Goal: Transaction & Acquisition: Purchase product/service

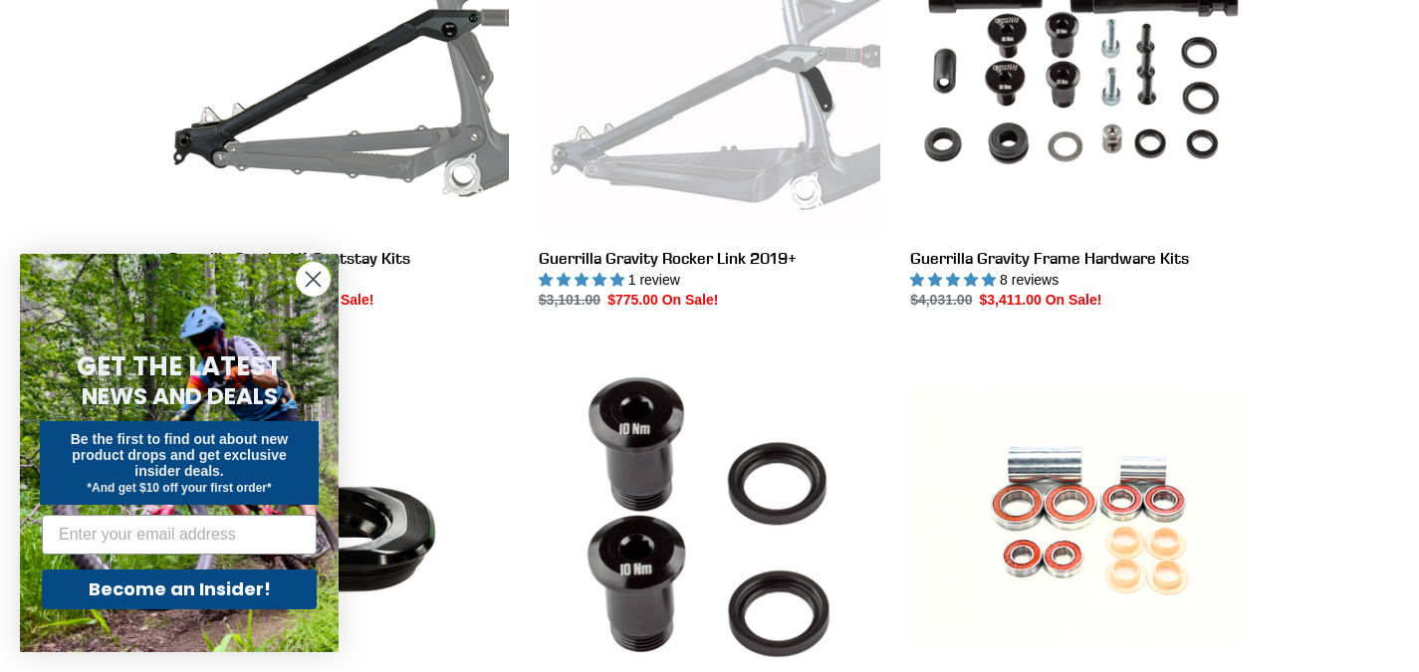
scroll to position [1195, 0]
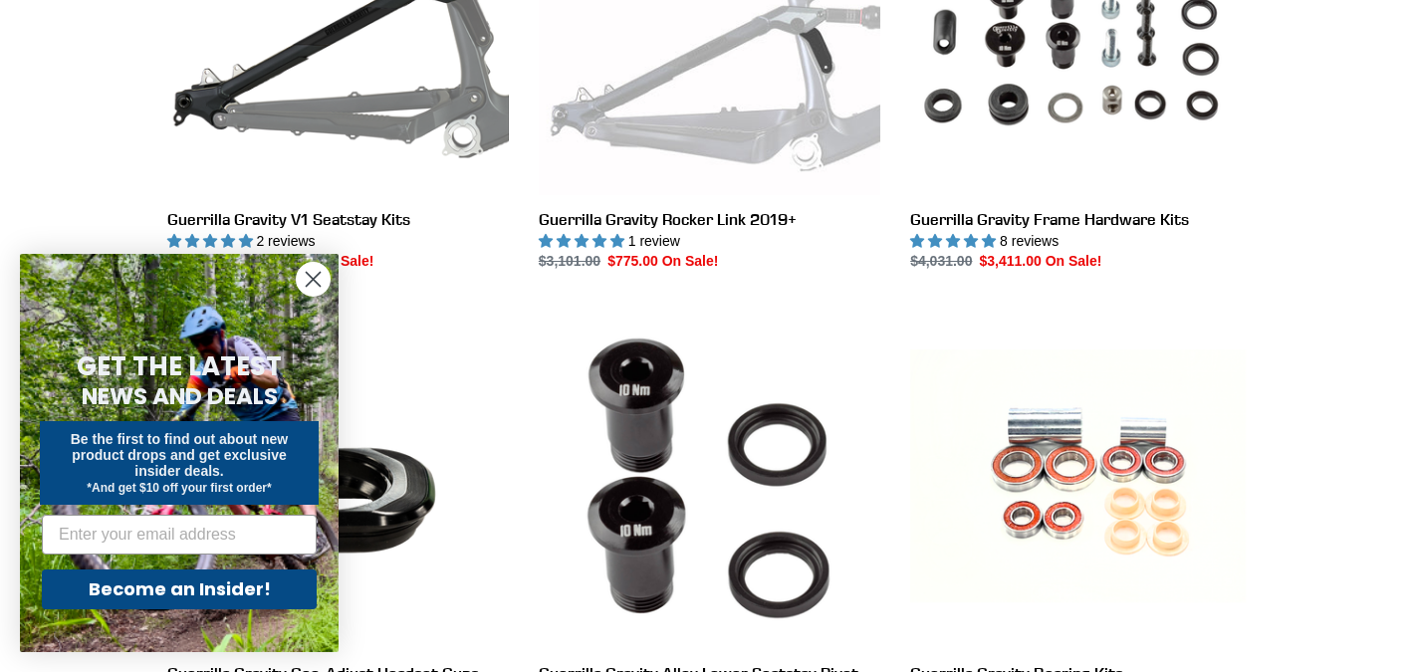
click at [321, 284] on circle "Close dialog" at bounding box center [313, 279] width 33 height 33
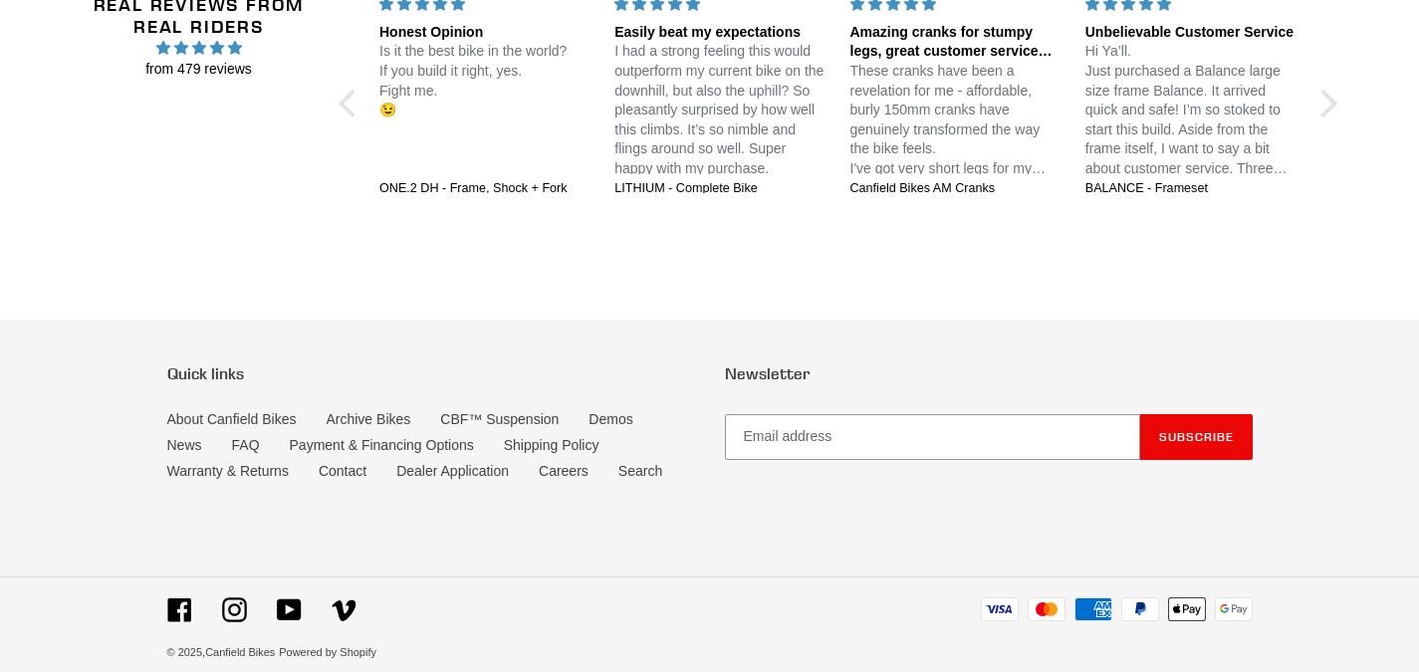
scroll to position [4638, 0]
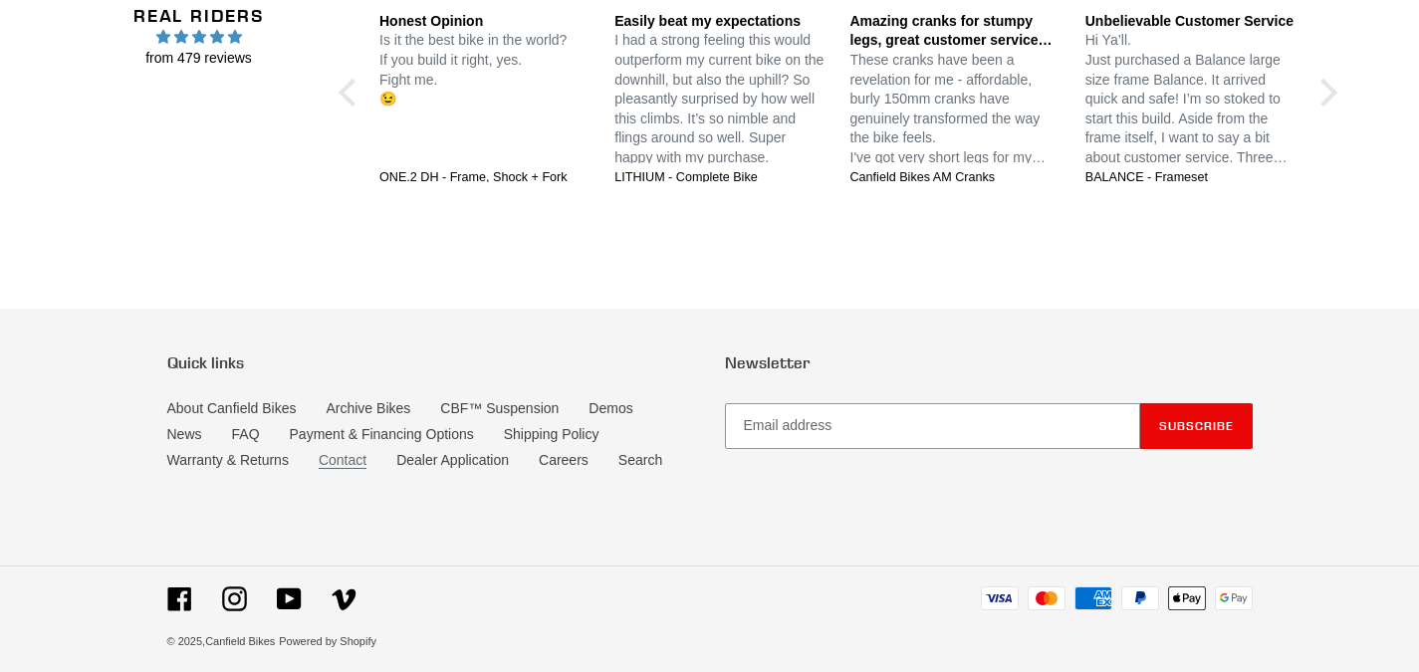
click at [338, 452] on link "Contact" at bounding box center [343, 460] width 48 height 17
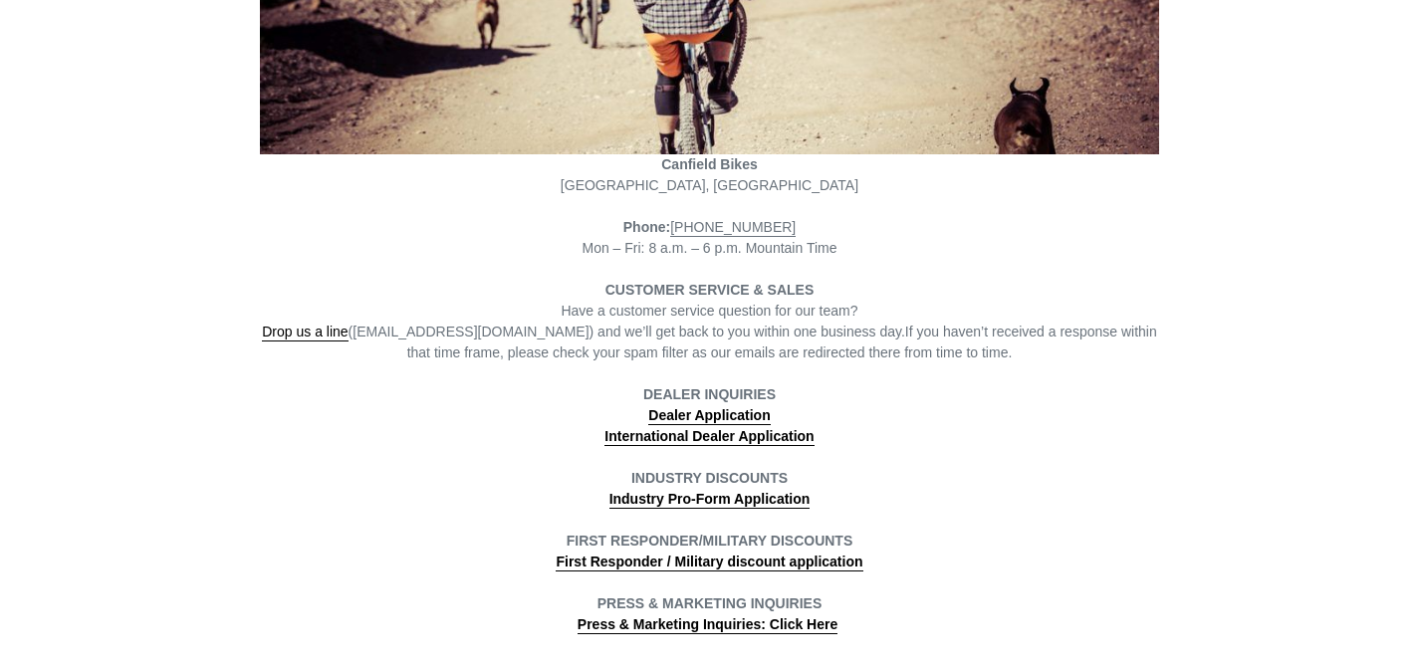
scroll to position [398, 0]
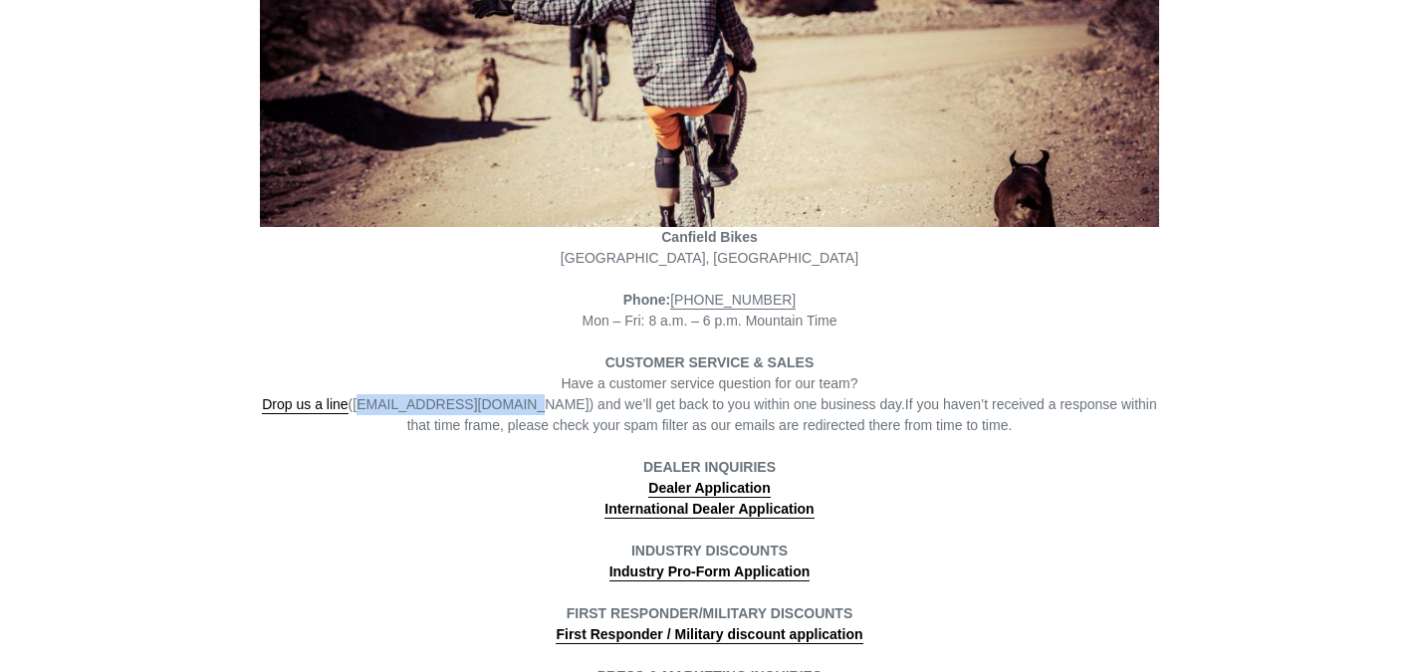
drag, startPoint x: 367, startPoint y: 392, endPoint x: 513, endPoint y: 388, distance: 146.5
click at [513, 396] on span "Drop us a line (info@canfieldbikes.com) and we’ll get back to you within one bu…" at bounding box center [583, 405] width 643 height 18
copy span "info@canfieldbikes.com"
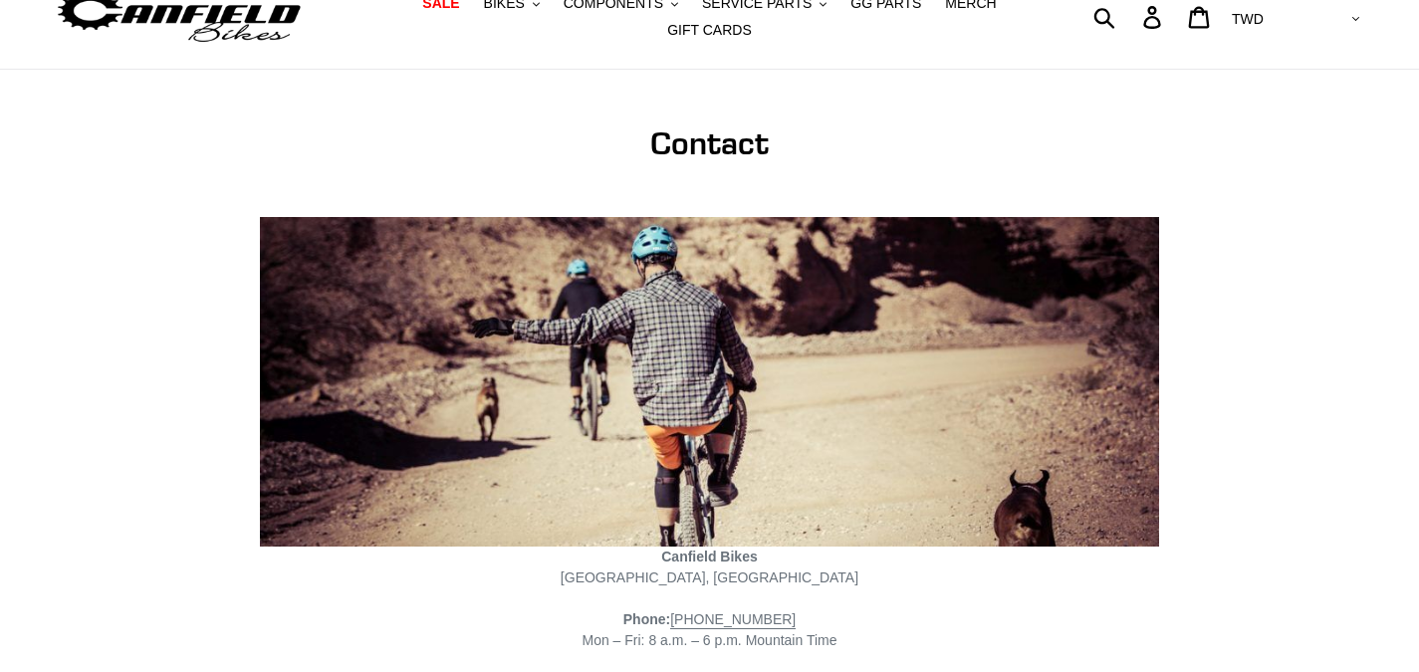
scroll to position [0, 0]
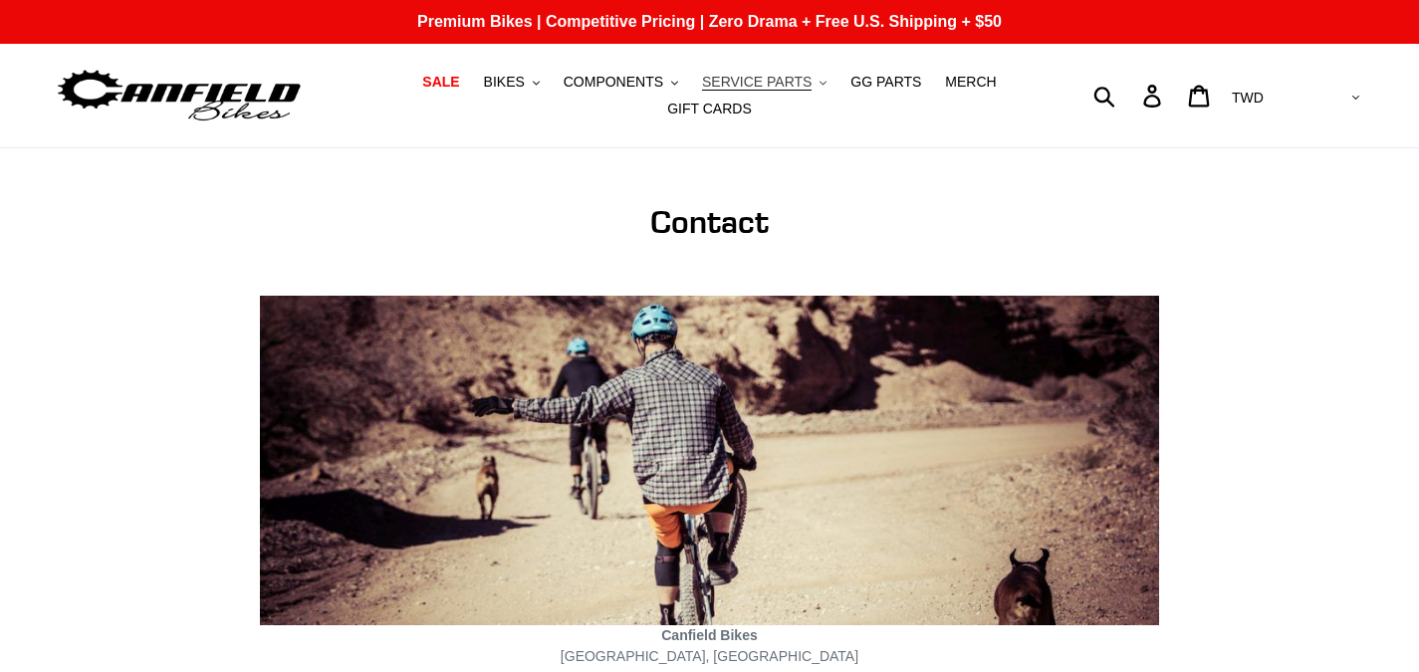
click at [820, 87] on icon ".cls-1{fill:#231f20}" at bounding box center [823, 83] width 7 height 7
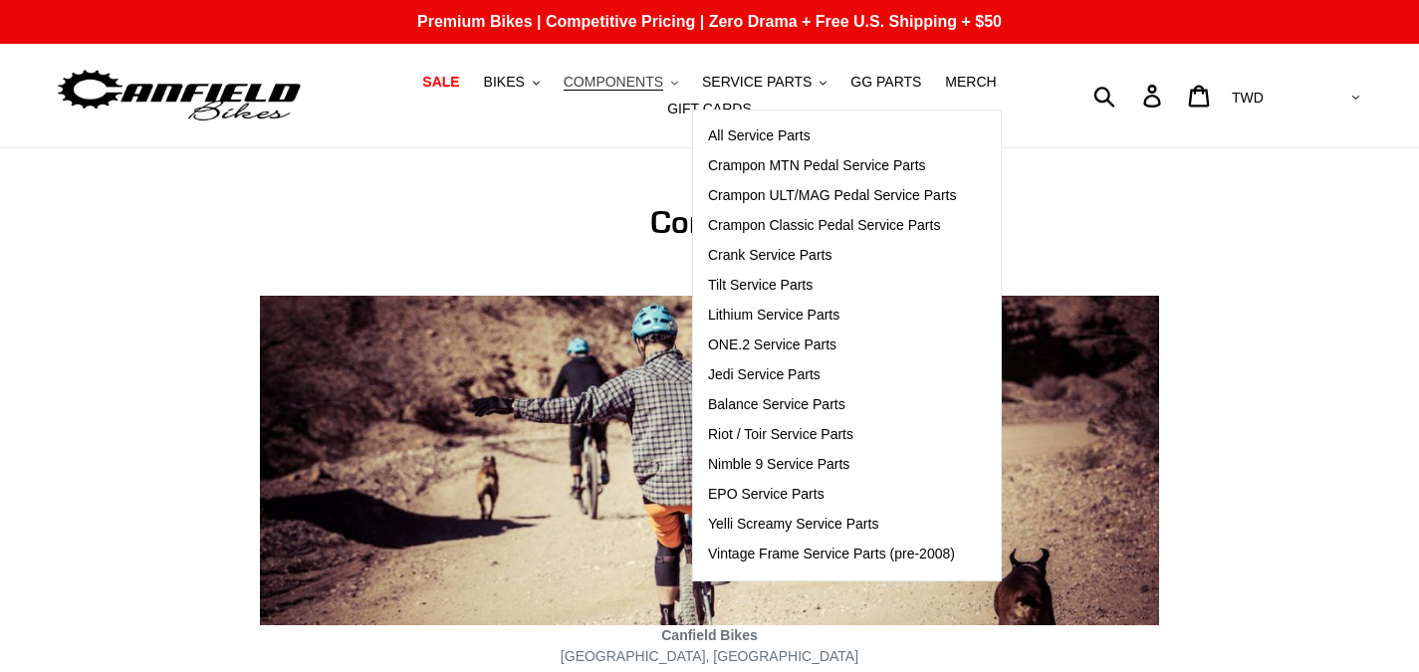
click at [639, 93] on button "COMPONENTS .cls-1{fill:#231f20}" at bounding box center [621, 82] width 134 height 27
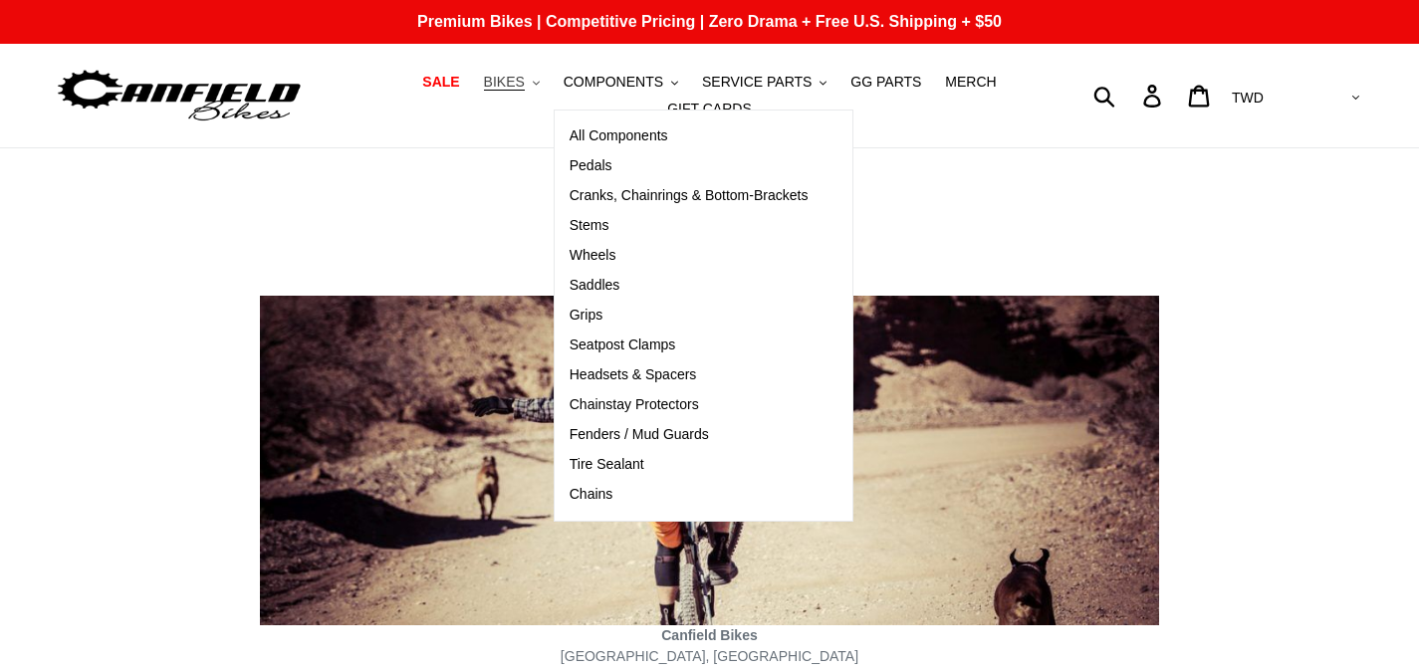
click at [495, 96] on button "BIKES .cls-1{fill:#231f20}" at bounding box center [512, 82] width 76 height 27
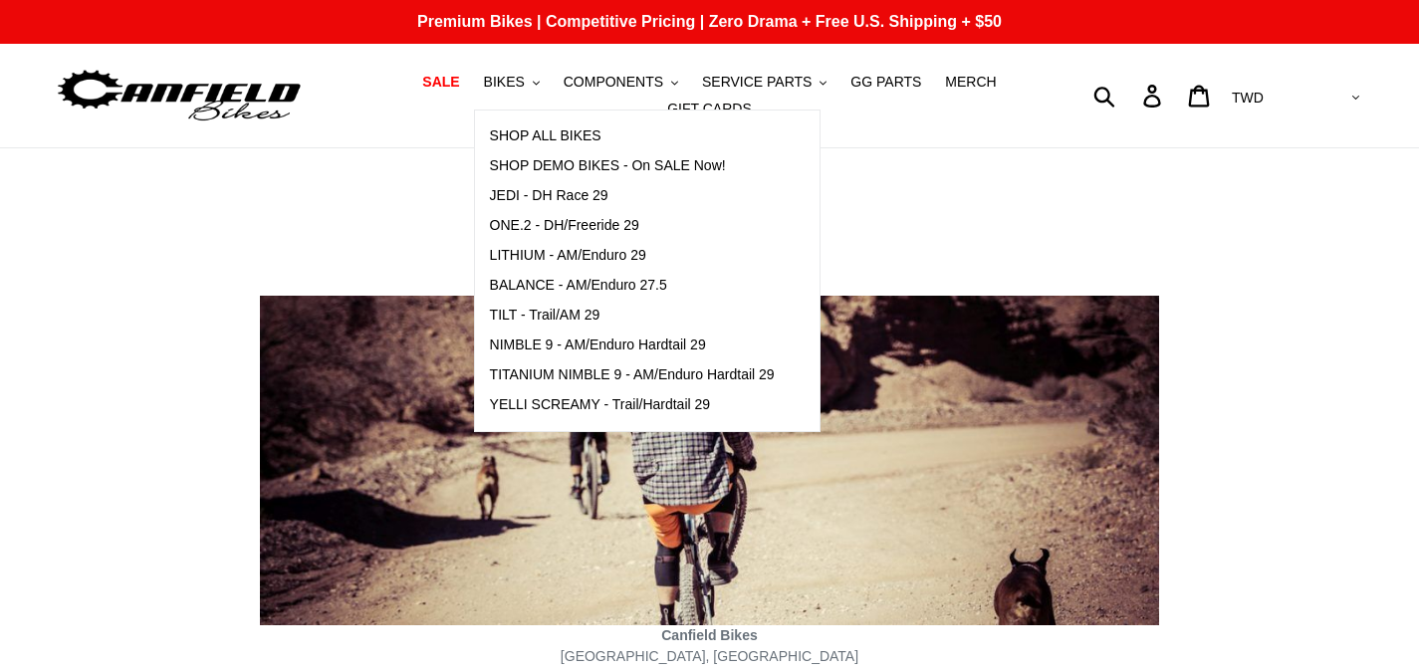
click at [957, 121] on nav "SALE BIKES .cls-1{fill:#231f20} SHOP ALL BIKES SHOP DEMO BIKES - On SALE Now! J…" at bounding box center [709, 96] width 655 height 104
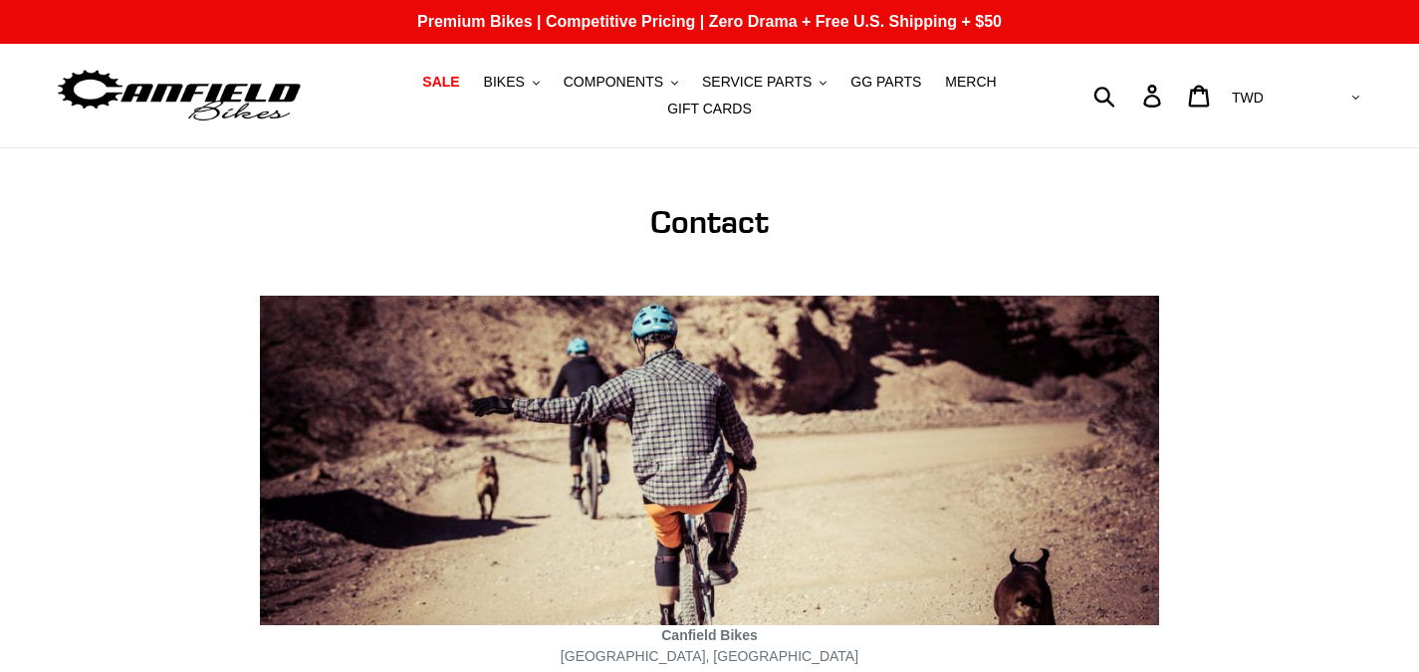
click at [274, 77] on img at bounding box center [179, 96] width 249 height 63
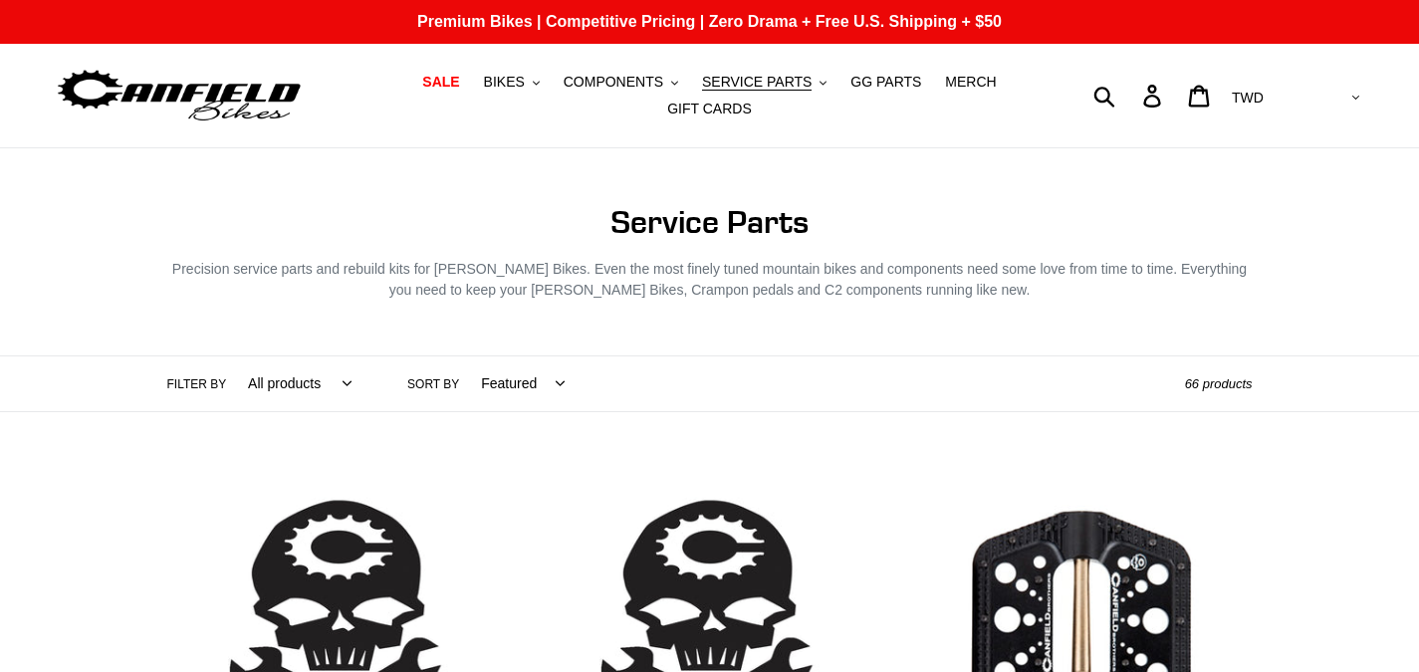
click at [570, 204] on h1 "Collection: Service Parts" at bounding box center [710, 222] width 1086 height 38
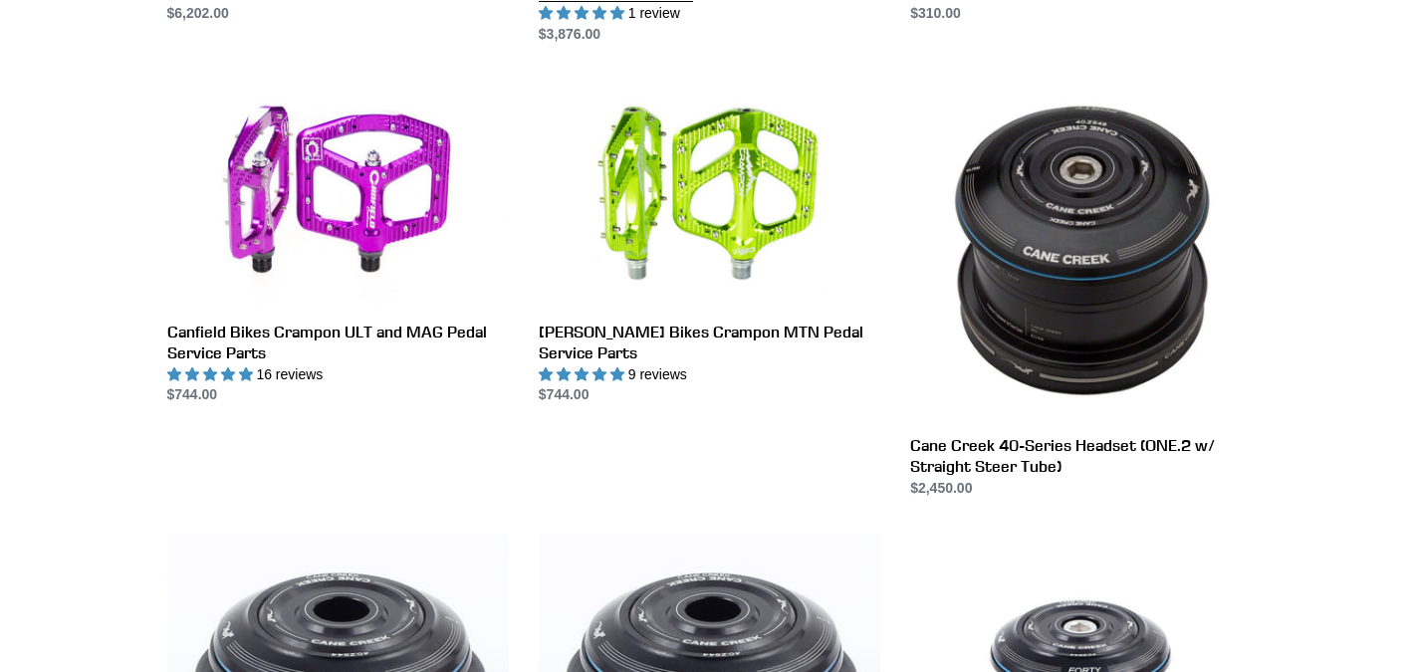
scroll to position [797, 0]
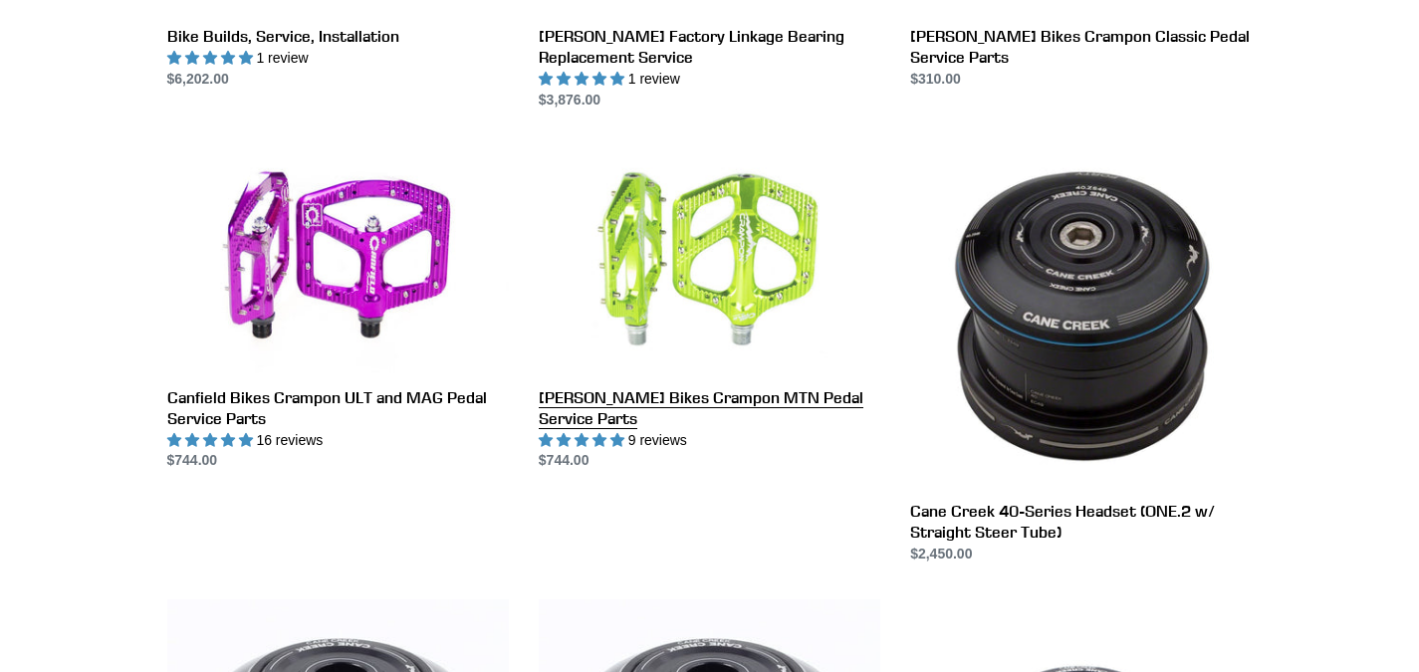
click at [697, 241] on link "Canfield Bikes Crampon MTN Pedal Service Parts" at bounding box center [710, 308] width 342 height 326
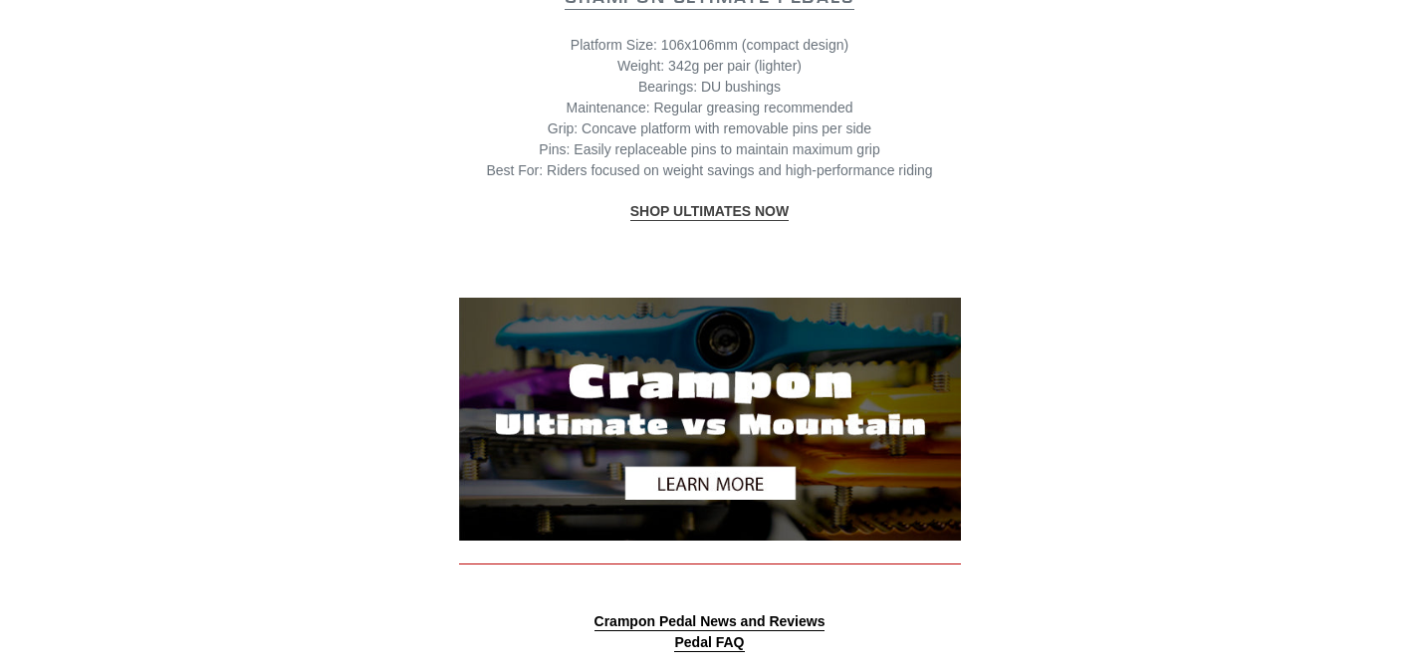
scroll to position [2590, 0]
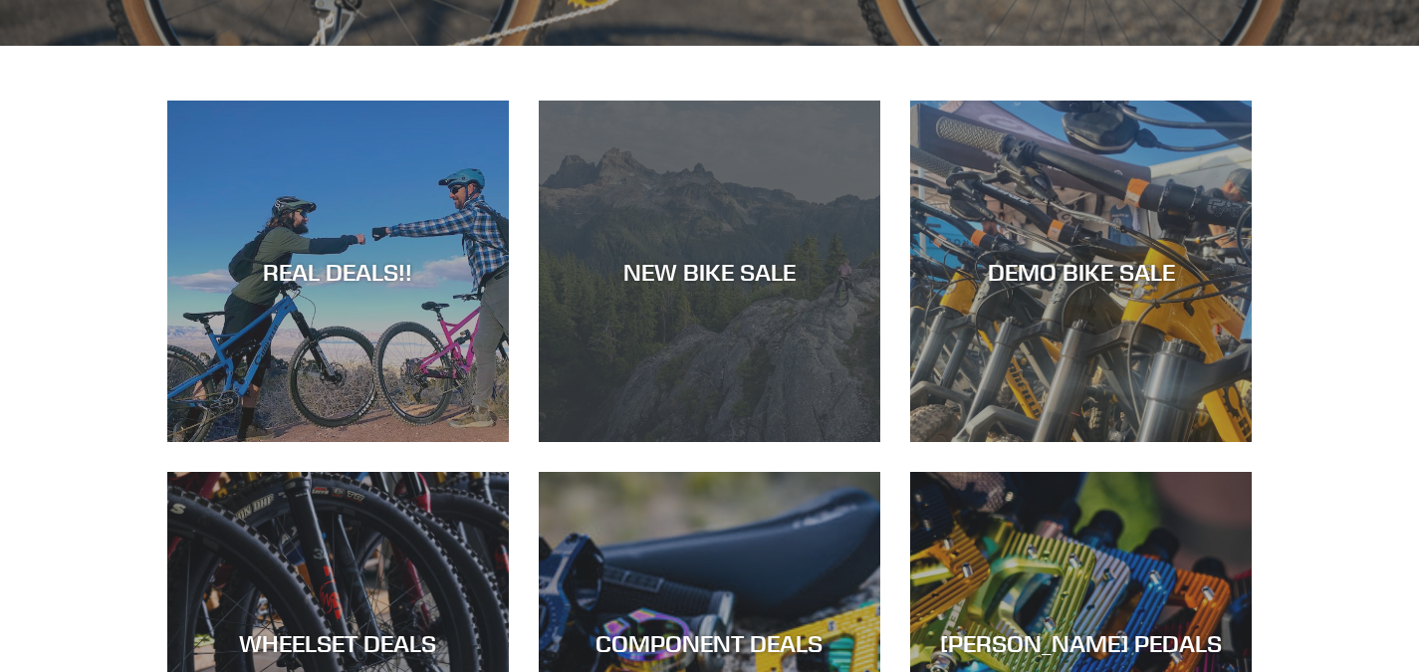
scroll to position [996, 0]
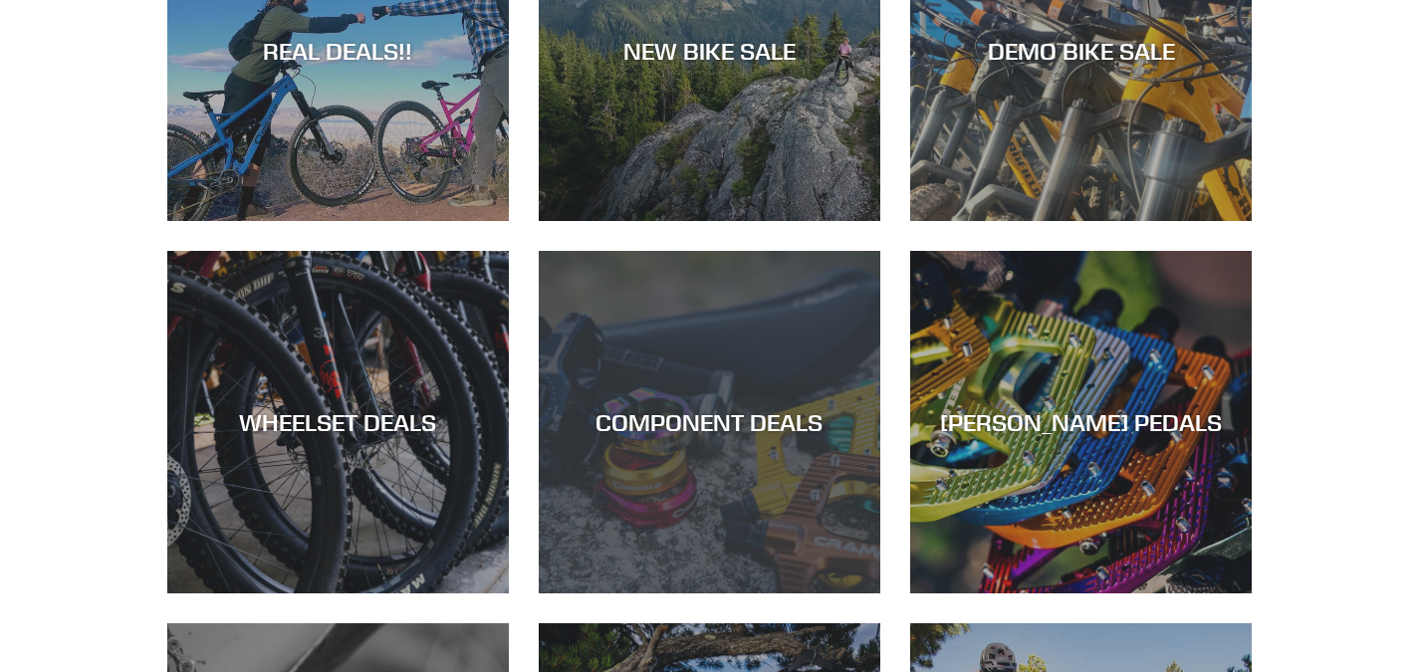
click at [721, 594] on div "COMPONENT DEALS" at bounding box center [710, 594] width 342 height 0
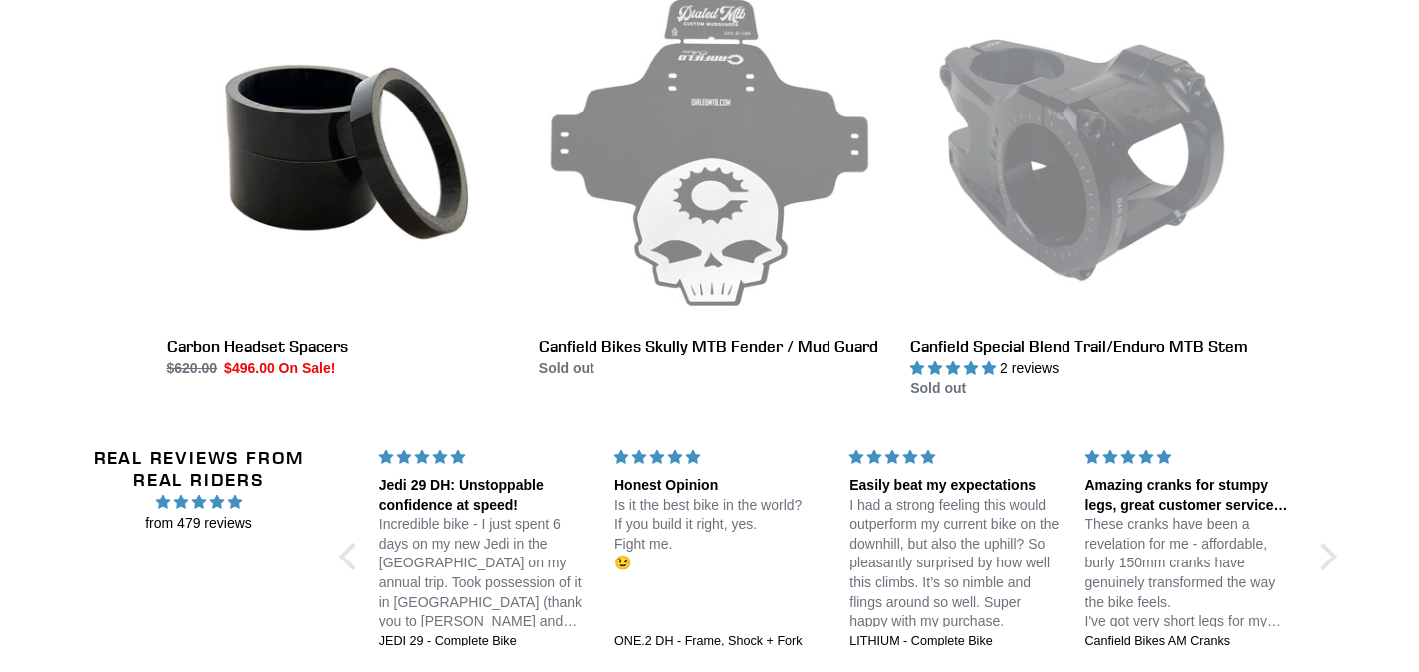
scroll to position [3785, 0]
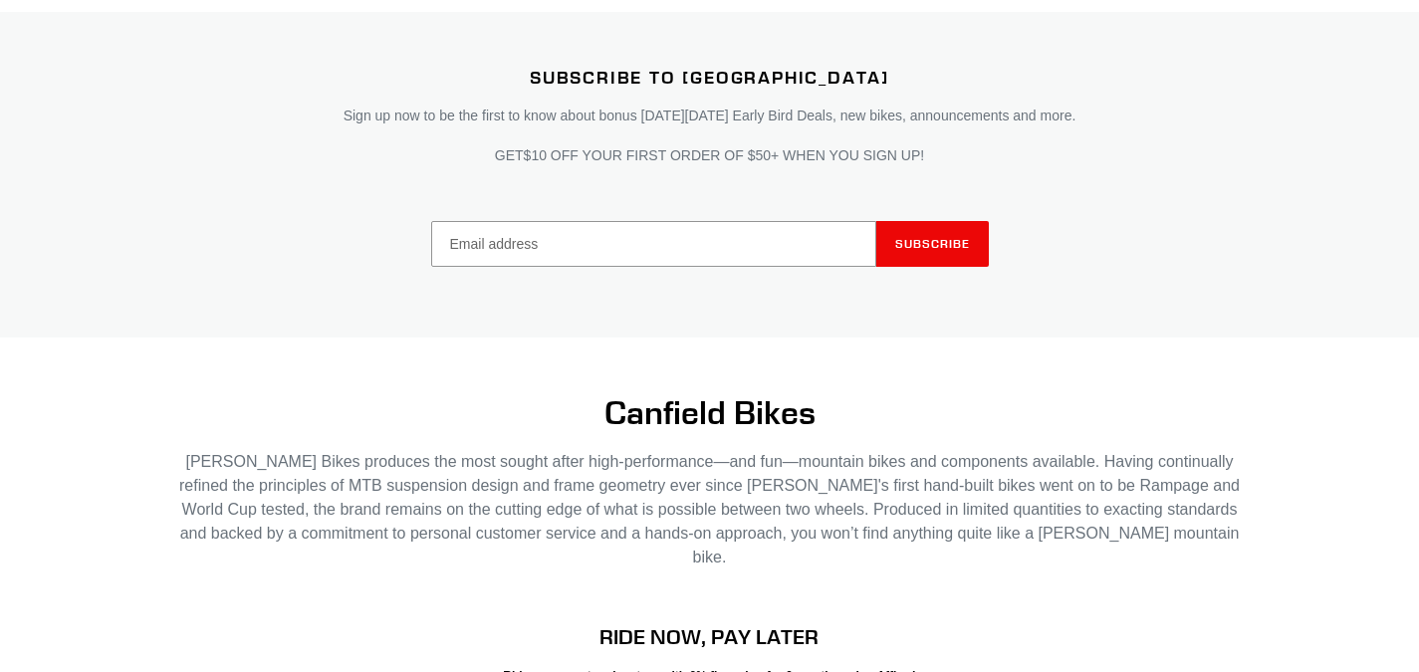
scroll to position [3486, 0]
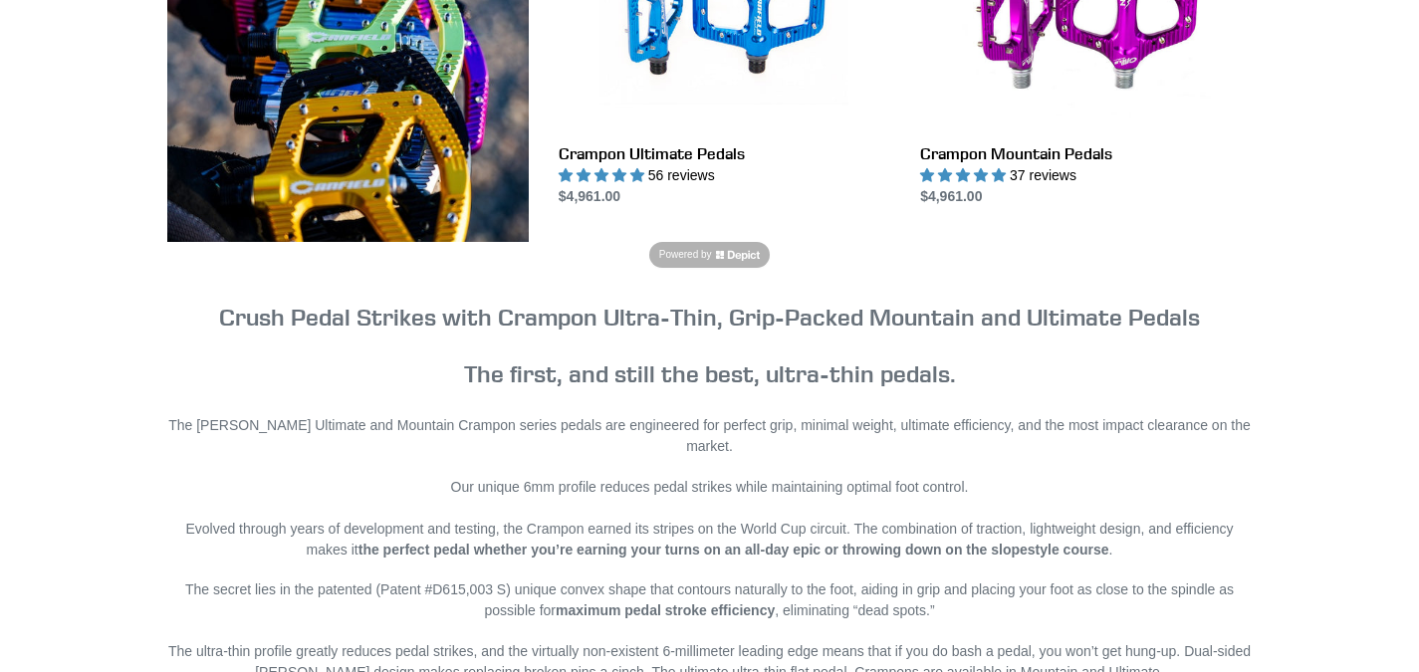
scroll to position [896, 0]
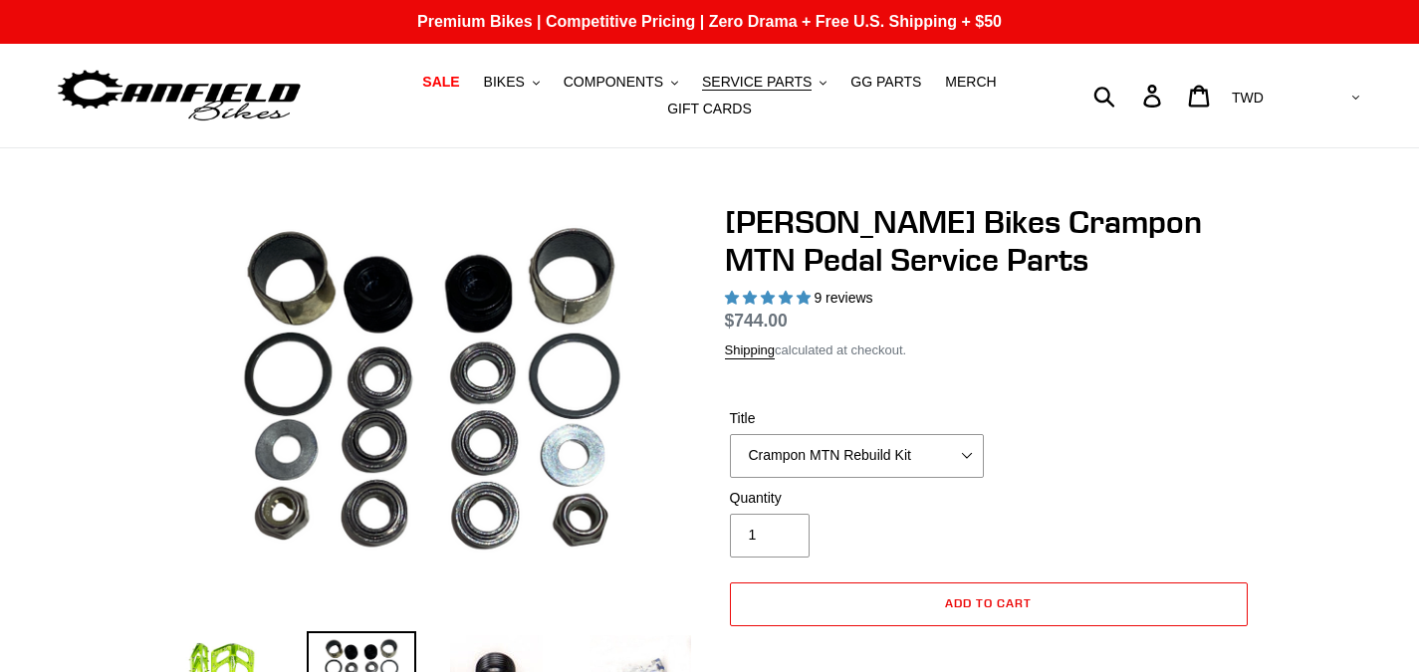
select select "highest-rating"
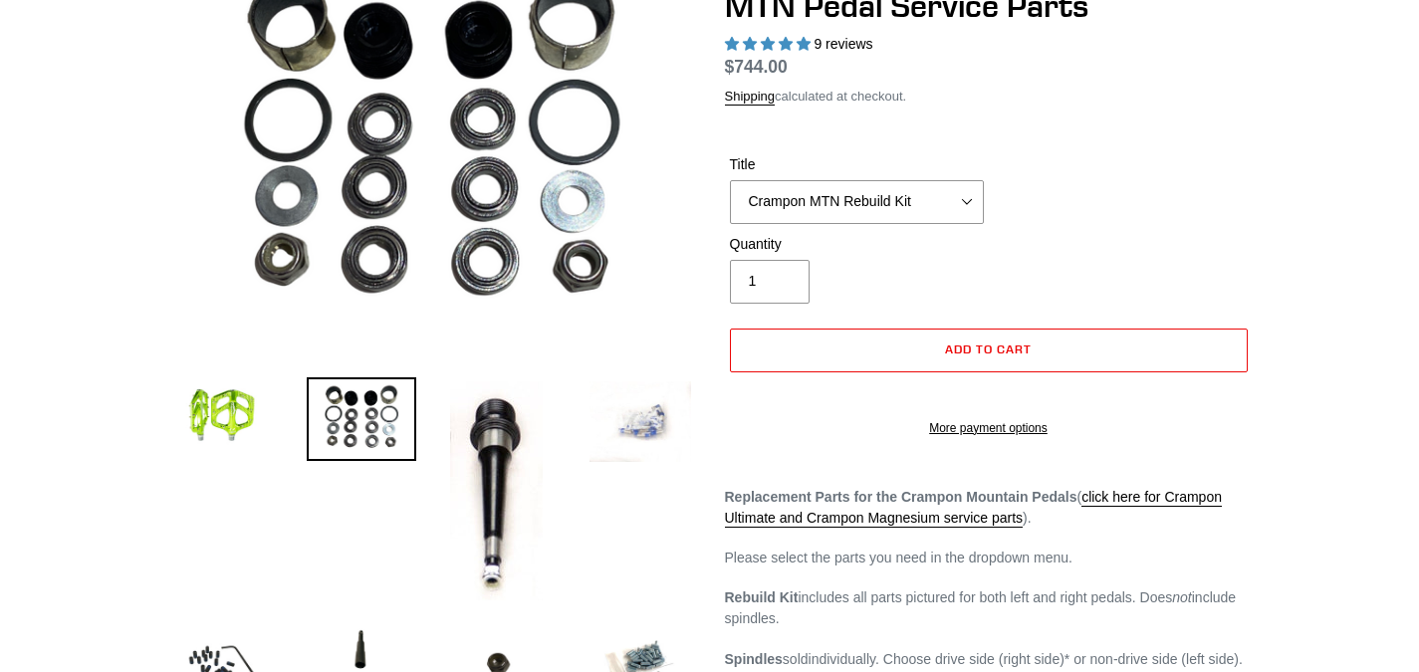
scroll to position [299, 0]
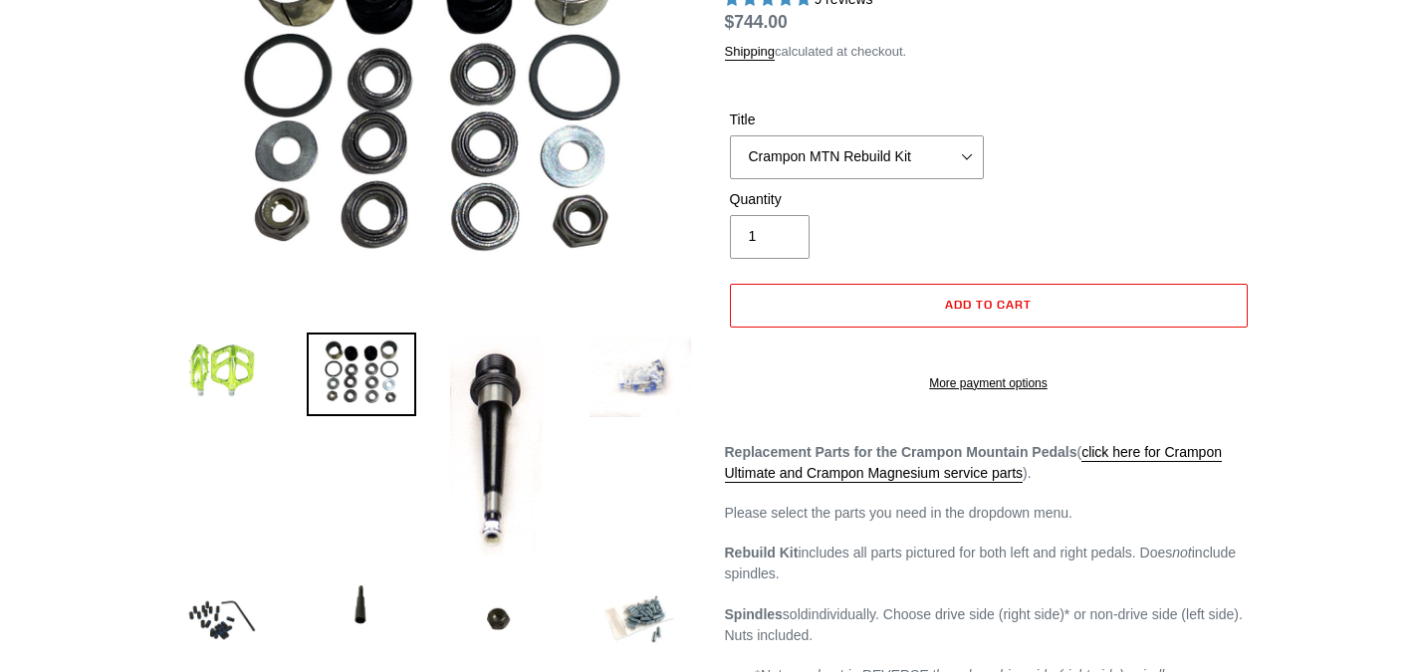
click at [218, 362] on img at bounding box center [222, 371] width 110 height 76
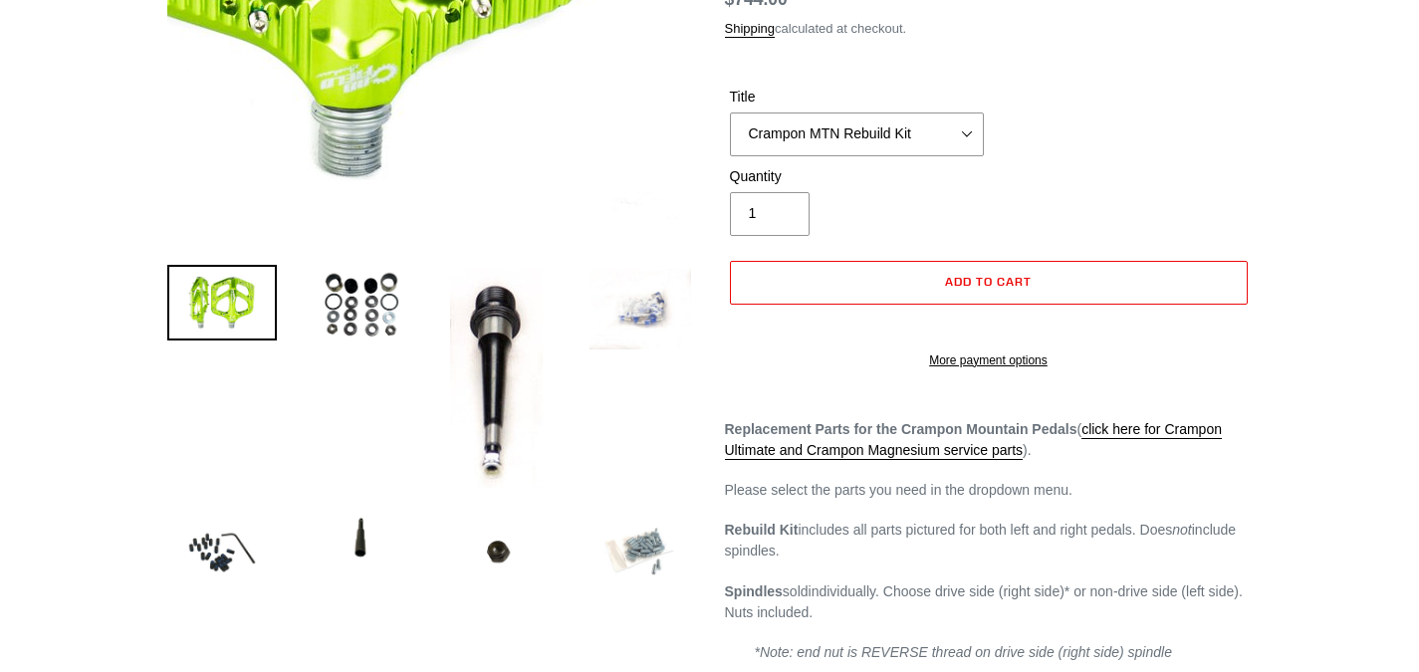
scroll to position [398, 0]
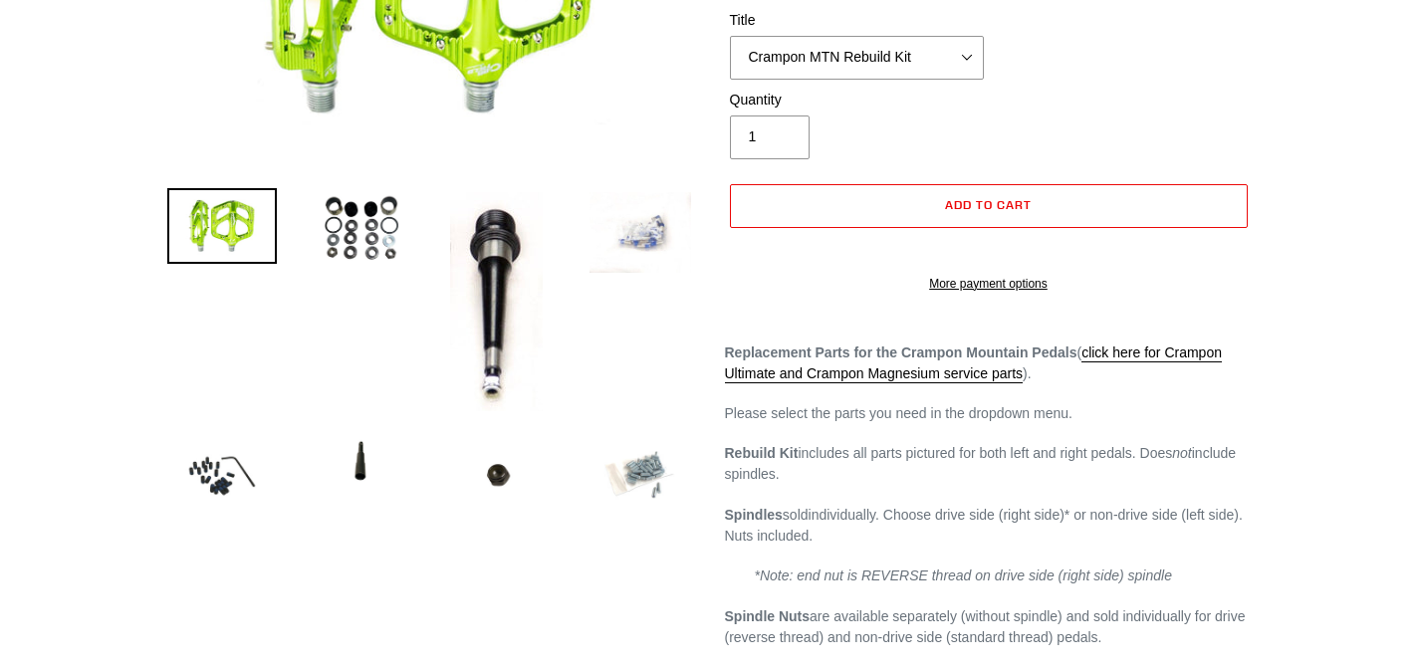
click at [596, 458] on img at bounding box center [641, 476] width 110 height 110
select select "Crampon MTN 4mm x 10mm 'Mud' Pin Kit (20)"
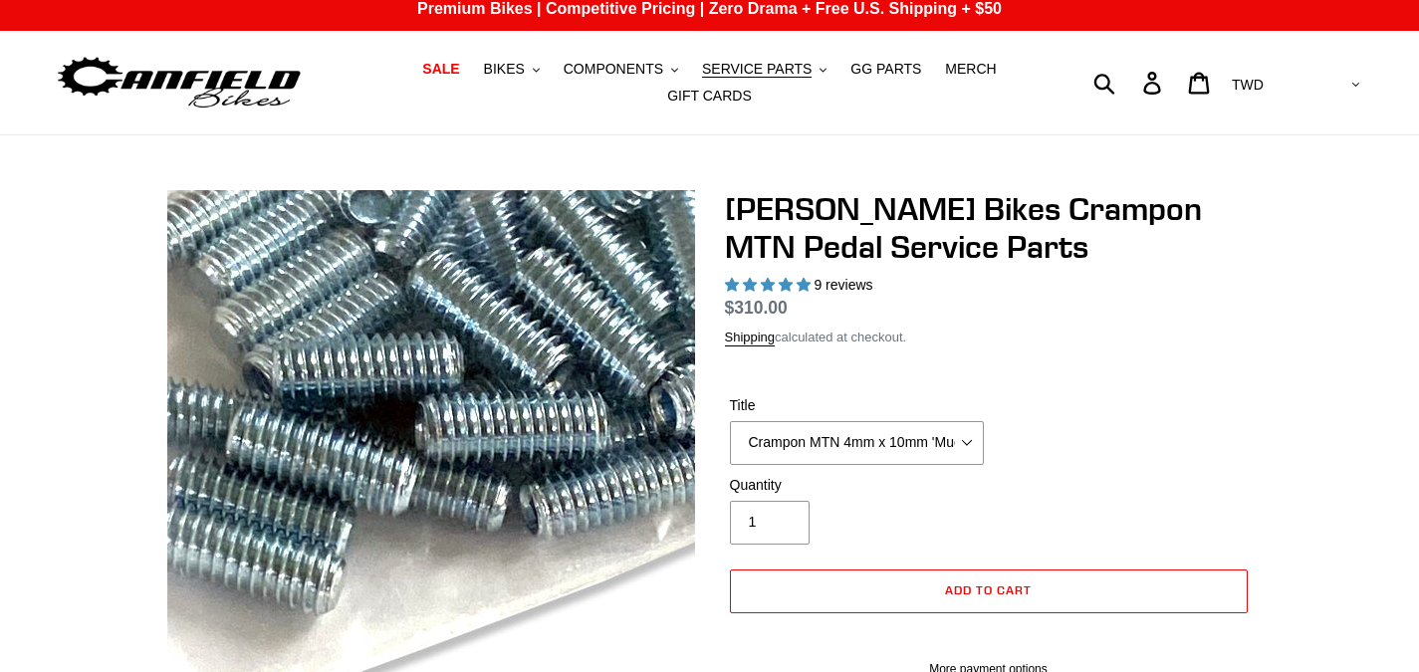
scroll to position [0, 0]
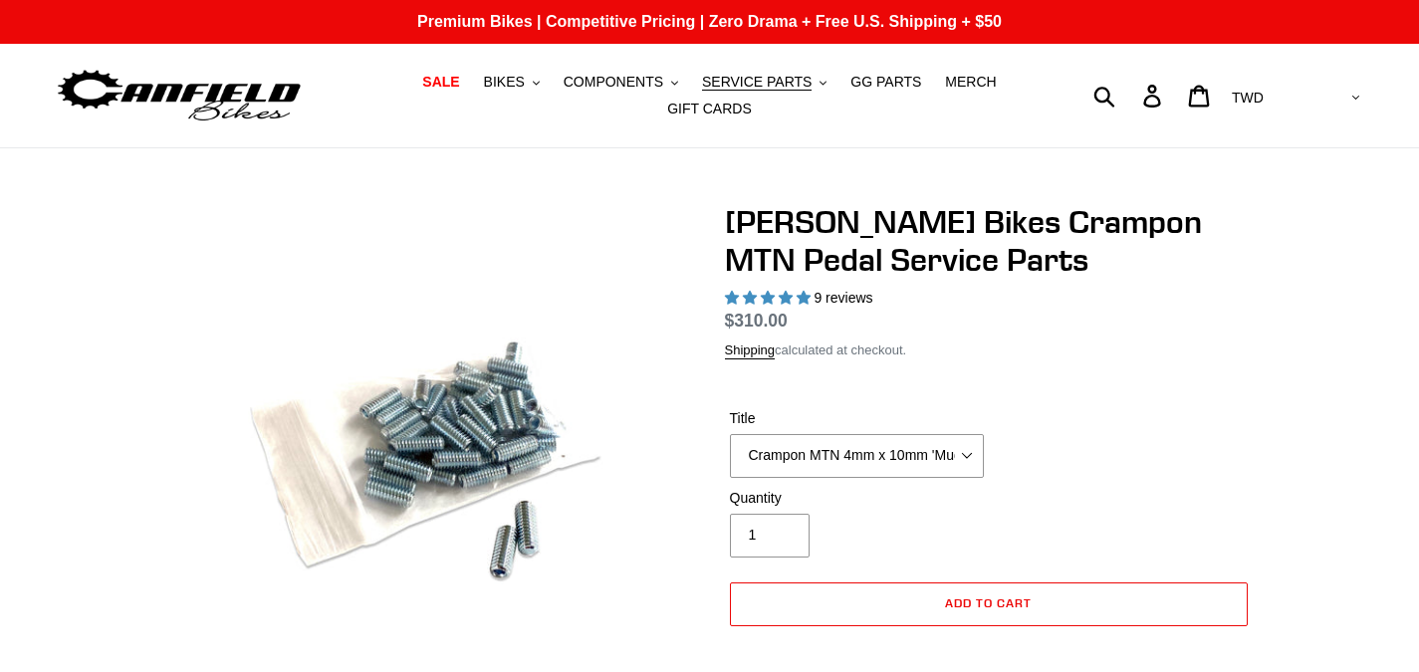
click at [186, 83] on img at bounding box center [179, 96] width 249 height 63
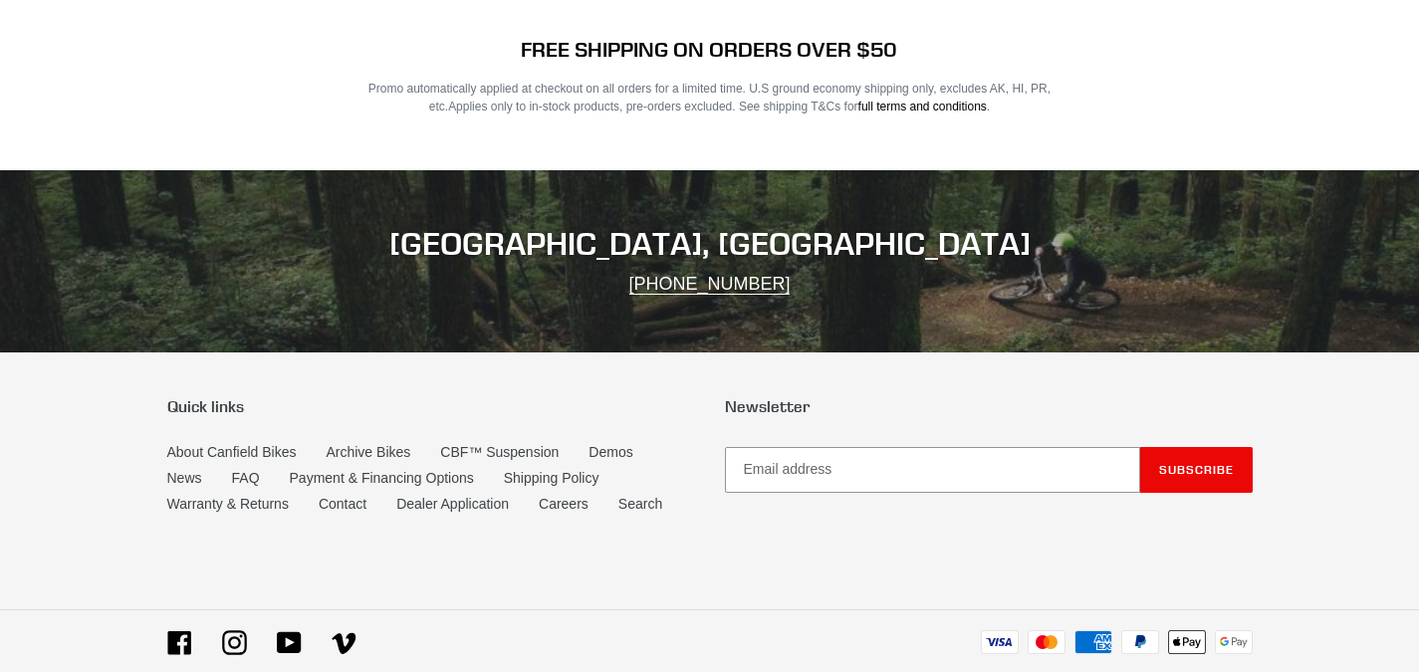
scroll to position [3949, 0]
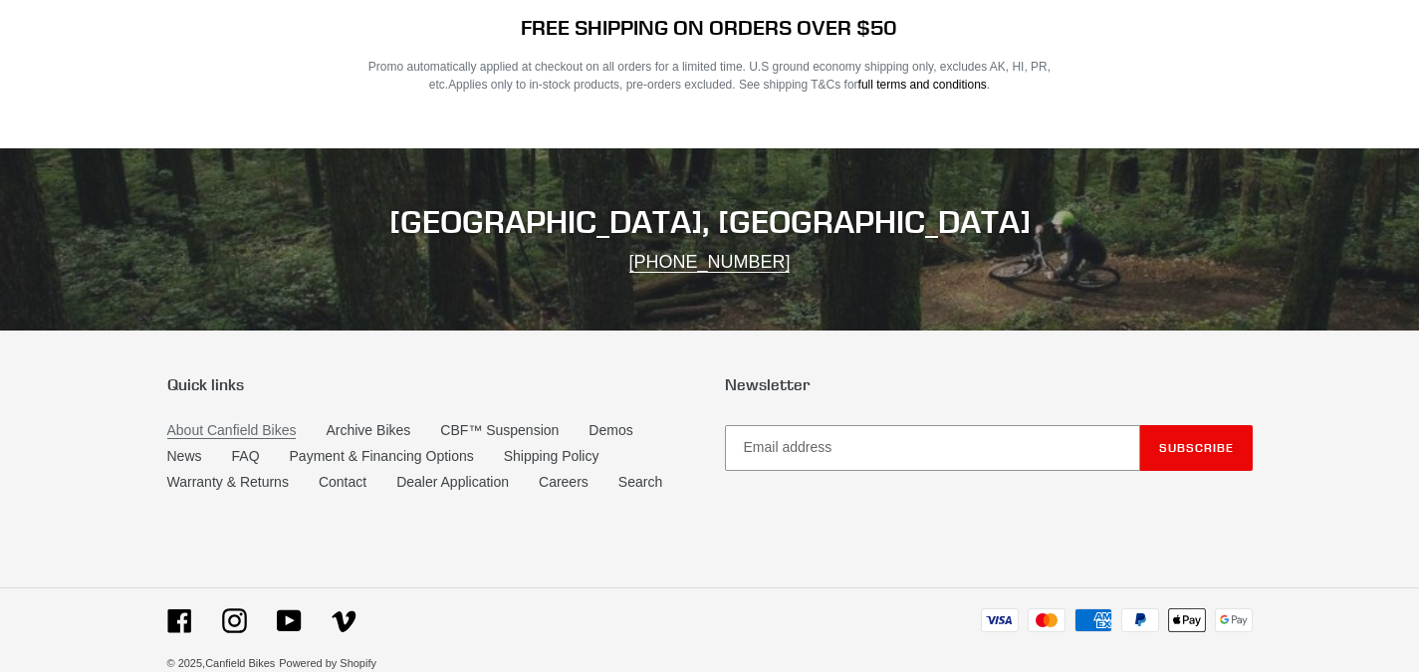
click at [224, 422] on link "About Canfield Bikes" at bounding box center [231, 430] width 129 height 17
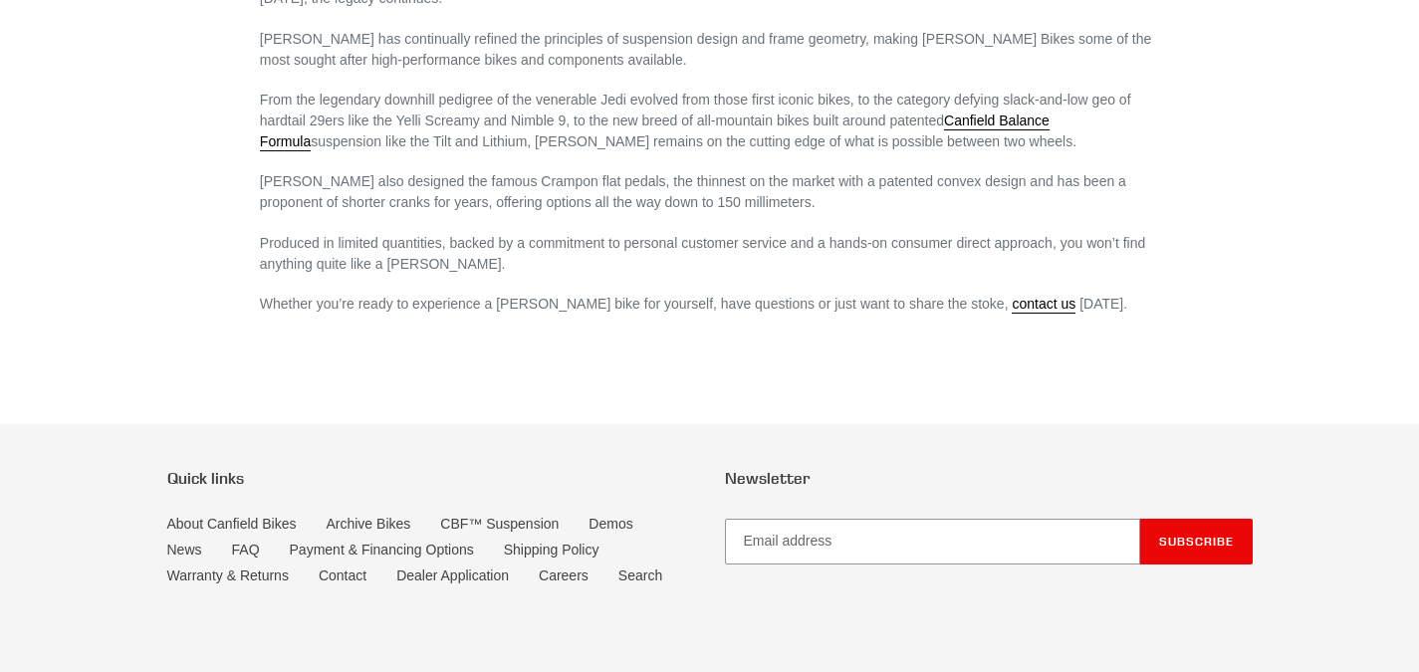
scroll to position [1454, 0]
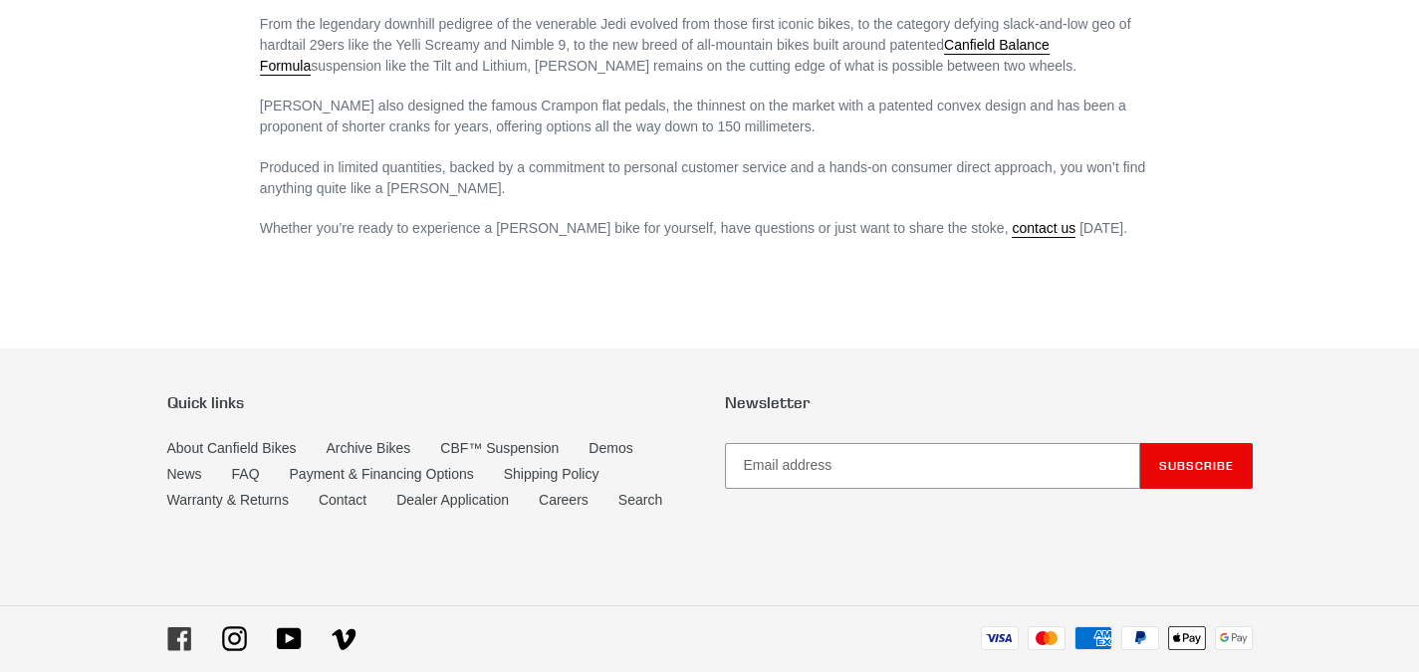
click at [184, 627] on icon at bounding box center [178, 638] width 23 height 23
